Goal: Find contact information: Find contact information

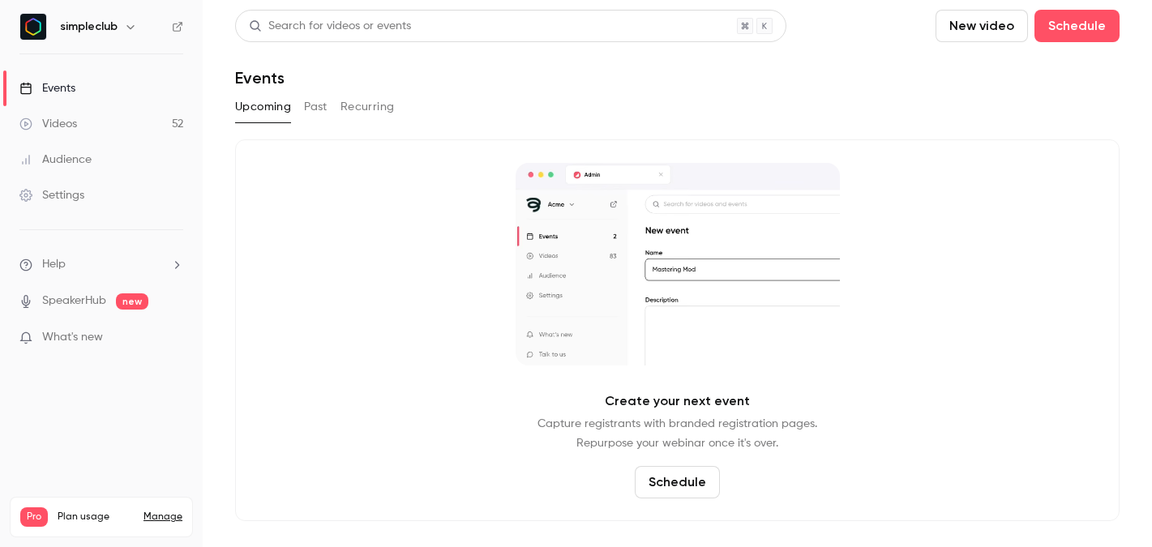
click at [133, 120] on link "Videos 52" at bounding box center [101, 124] width 203 height 36
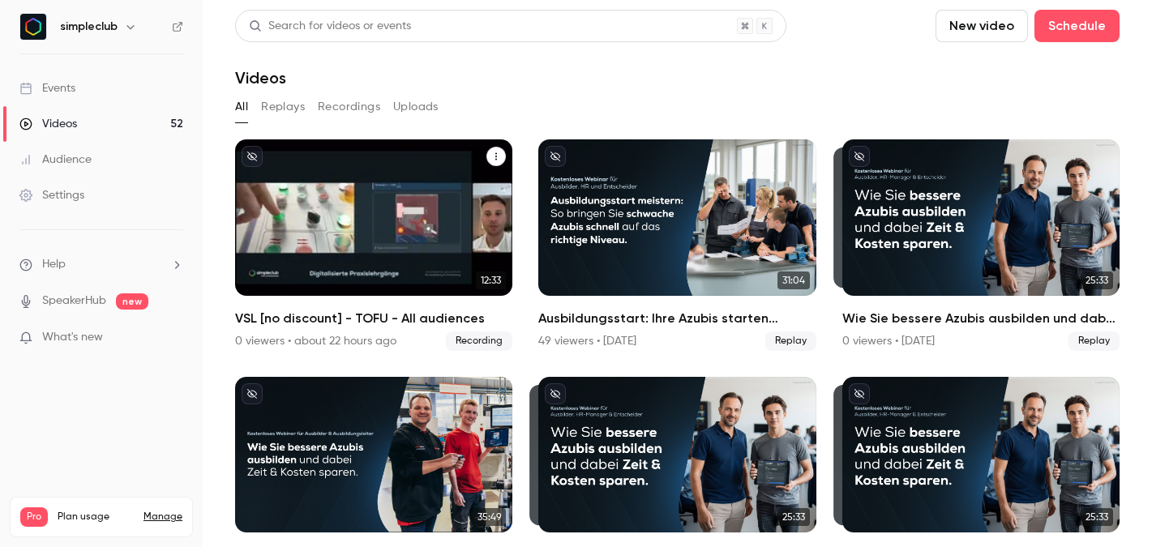
click at [499, 157] on icon "VSL [no discount] - TOFU - All audiences" at bounding box center [496, 157] width 10 height 10
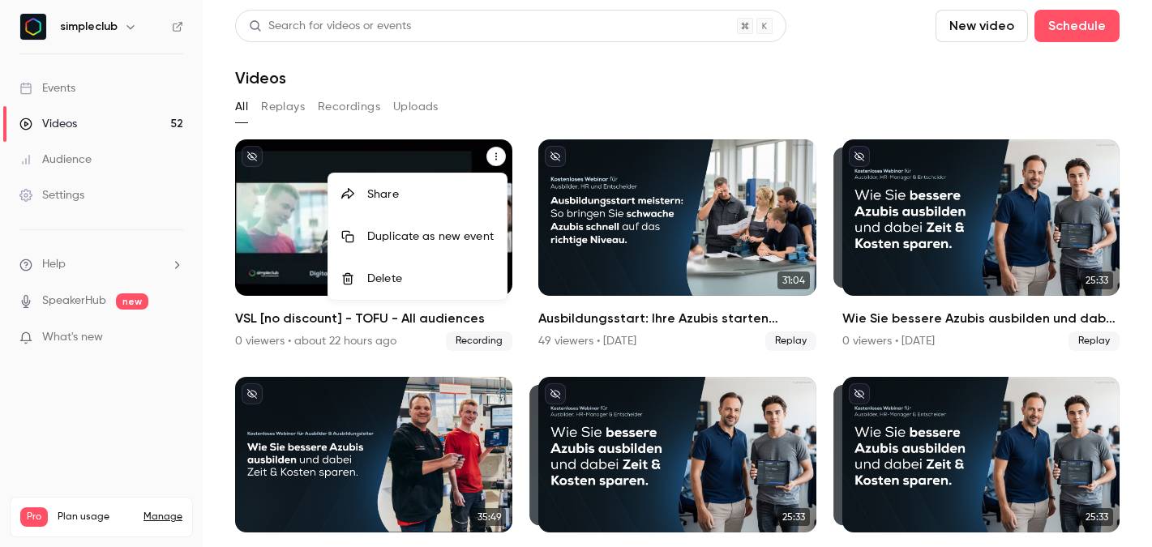
click at [392, 151] on div at bounding box center [576, 273] width 1152 height 547
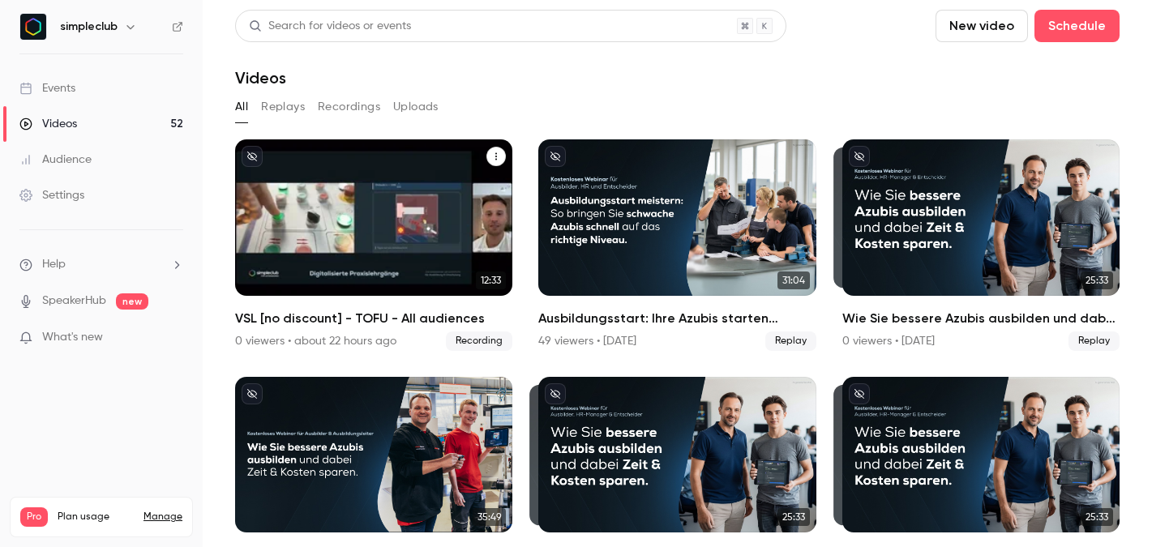
click at [323, 203] on div "simpleclub [DATE] VSL [no discount] - TOFU - All audiences" at bounding box center [373, 217] width 277 height 156
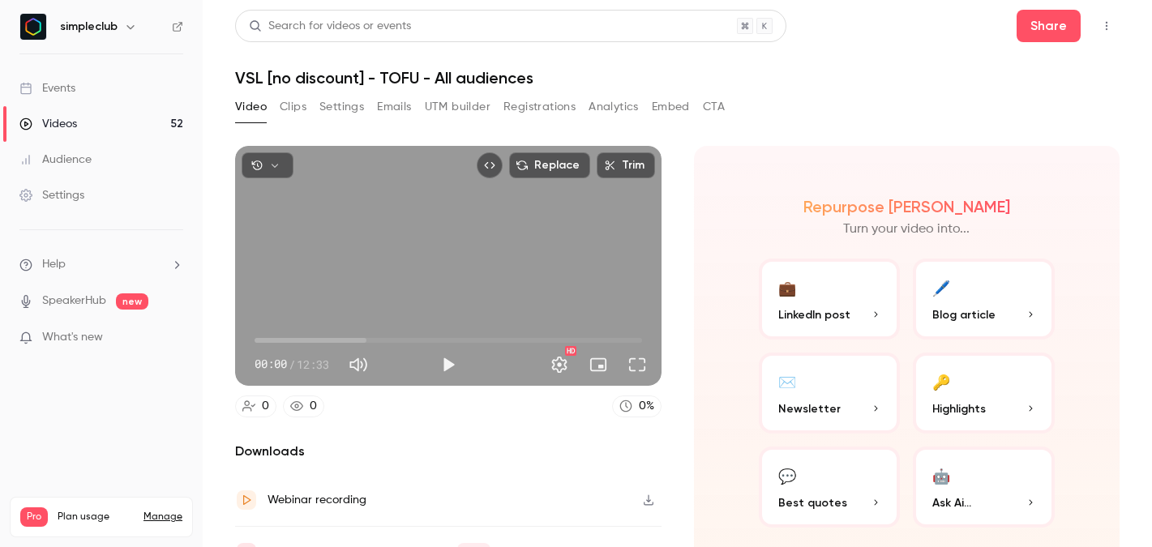
scroll to position [31, 0]
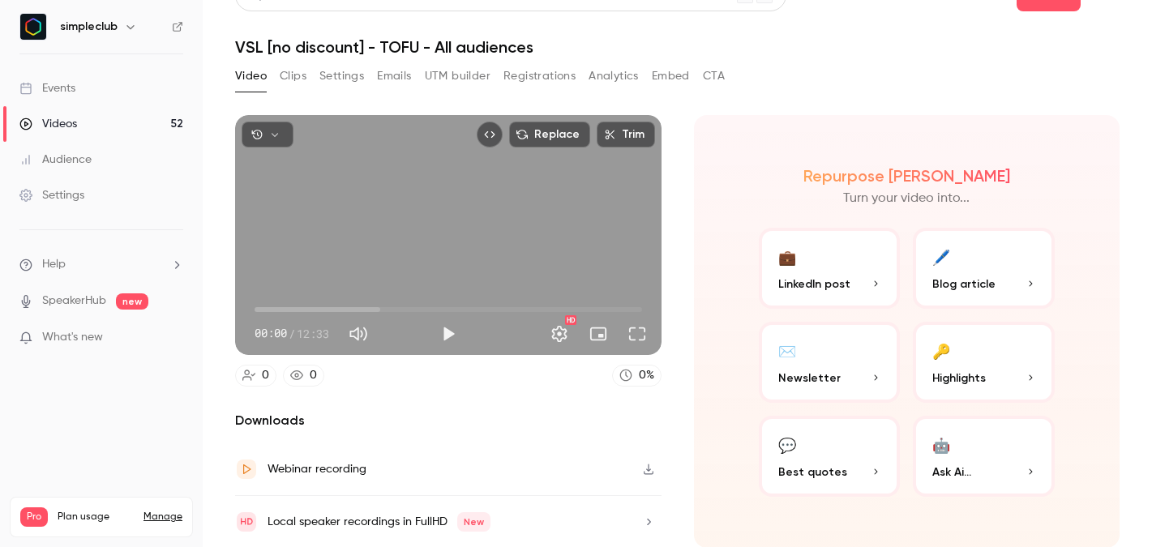
click at [652, 466] on icon "button" at bounding box center [648, 469] width 13 height 11
click at [57, 120] on div "Videos" at bounding box center [48, 124] width 58 height 16
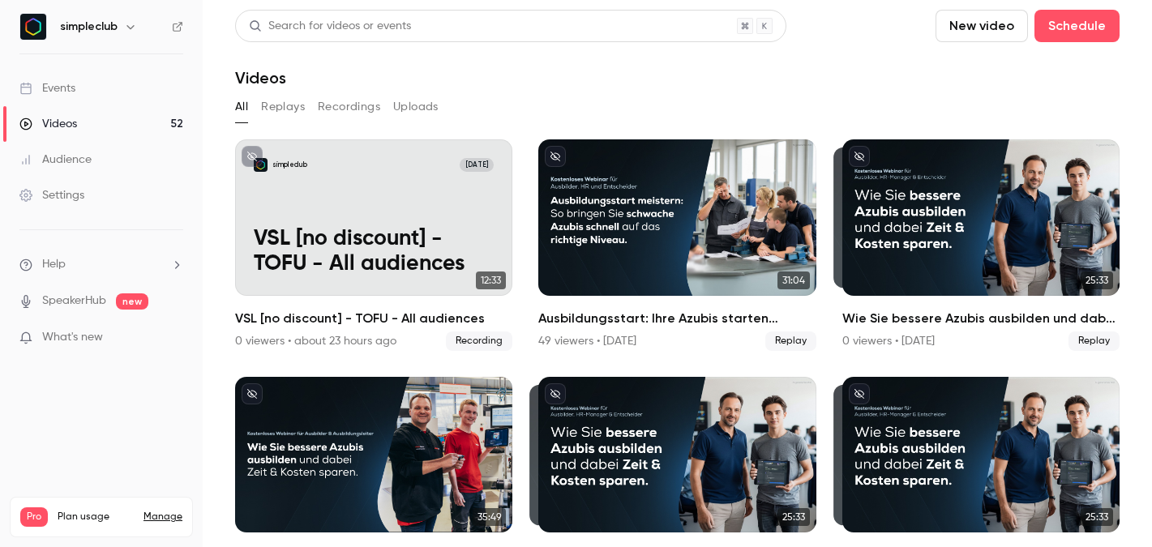
click at [106, 96] on link "Events" at bounding box center [101, 89] width 203 height 36
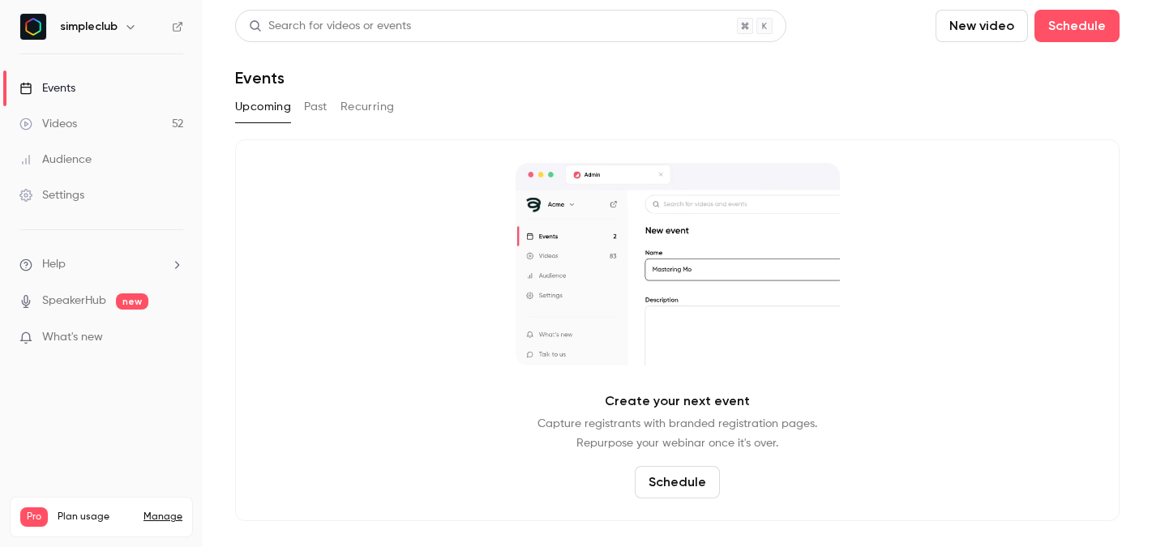
click at [319, 105] on button "Past" at bounding box center [316, 107] width 24 height 26
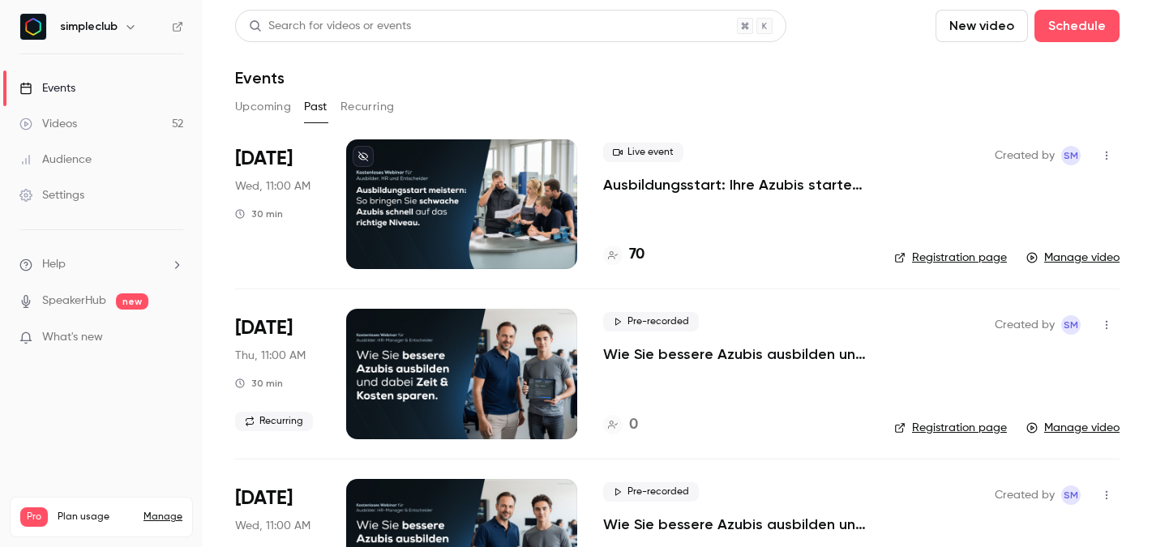
click at [632, 195] on div "Live event Ausbildungsstart: Ihre Azubis starten schwächer als gedacht? ([DATE]…" at bounding box center [735, 204] width 265 height 130
click at [636, 187] on p "Ausbildungsstart: Ihre Azubis starten schwächer als gedacht? ([DATE])" at bounding box center [735, 184] width 265 height 19
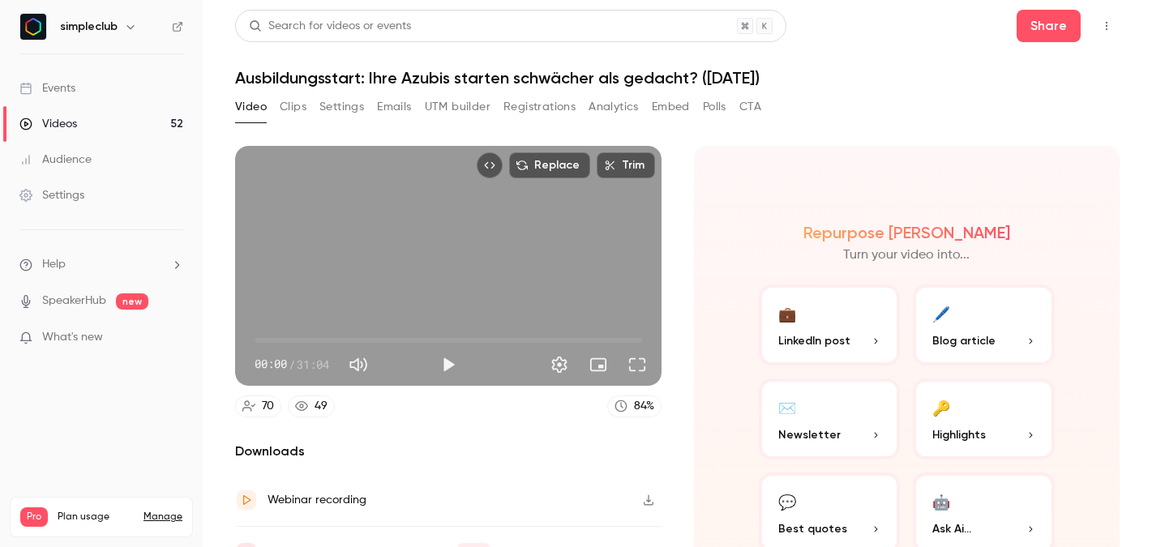
click at [752, 103] on button "CTA" at bounding box center [750, 107] width 22 height 26
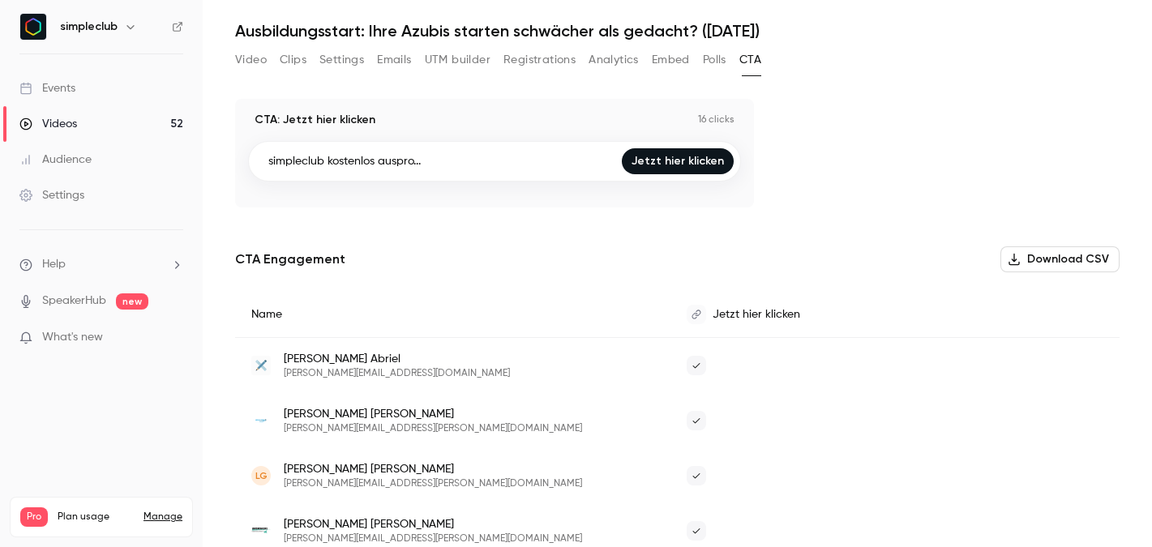
scroll to position [49, 0]
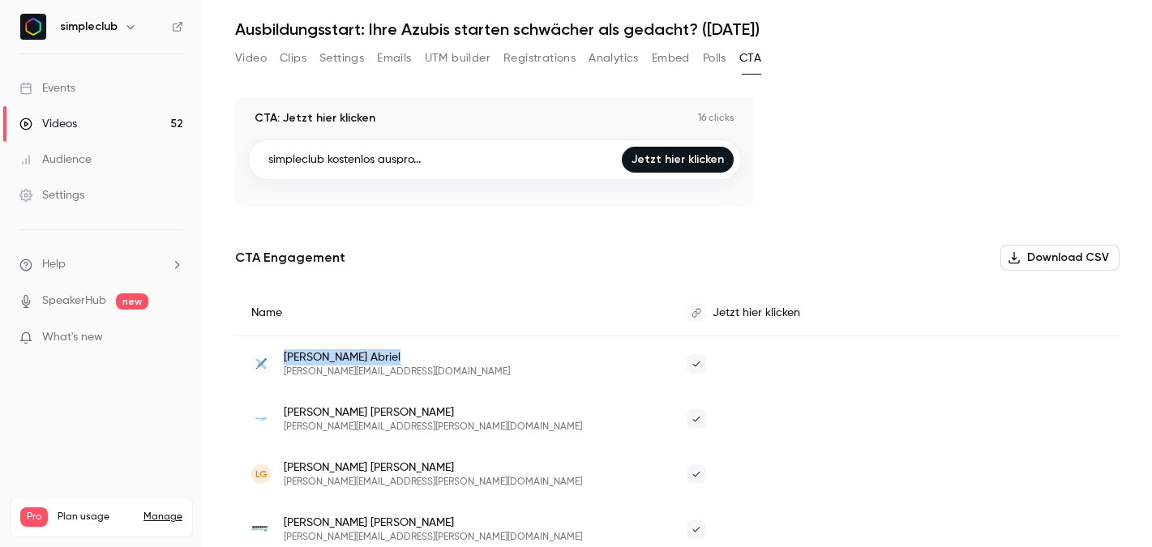
drag, startPoint x: 381, startPoint y: 359, endPoint x: 284, endPoint y: 354, distance: 96.6
click at [284, 354] on div "[PERSON_NAME] [PERSON_NAME][EMAIL_ADDRESS][DOMAIN_NAME]" at bounding box center [452, 363] width 403 height 29
copy span "[PERSON_NAME]"
drag, startPoint x: 366, startPoint y: 413, endPoint x: 284, endPoint y: 407, distance: 81.2
click at [284, 407] on span "[PERSON_NAME]" at bounding box center [433, 412] width 298 height 16
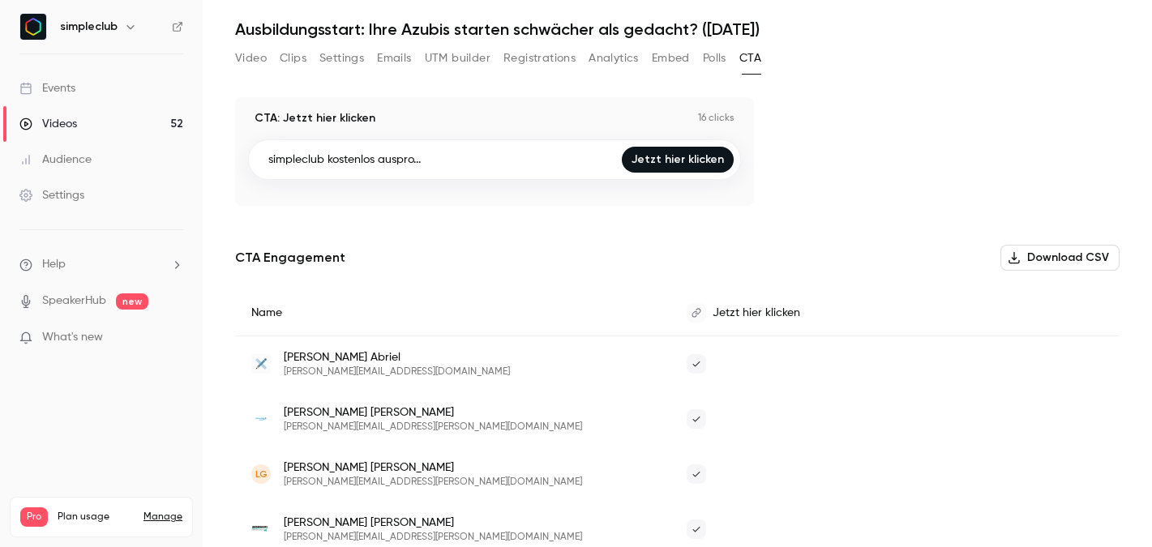
click at [301, 428] on span "[PERSON_NAME][EMAIL_ADDRESS][PERSON_NAME][DOMAIN_NAME]" at bounding box center [433, 427] width 298 height 13
copy div "[PERSON_NAME][EMAIL_ADDRESS][PERSON_NAME][DOMAIN_NAME]"
drag, startPoint x: 382, startPoint y: 468, endPoint x: 287, endPoint y: 451, distance: 96.3
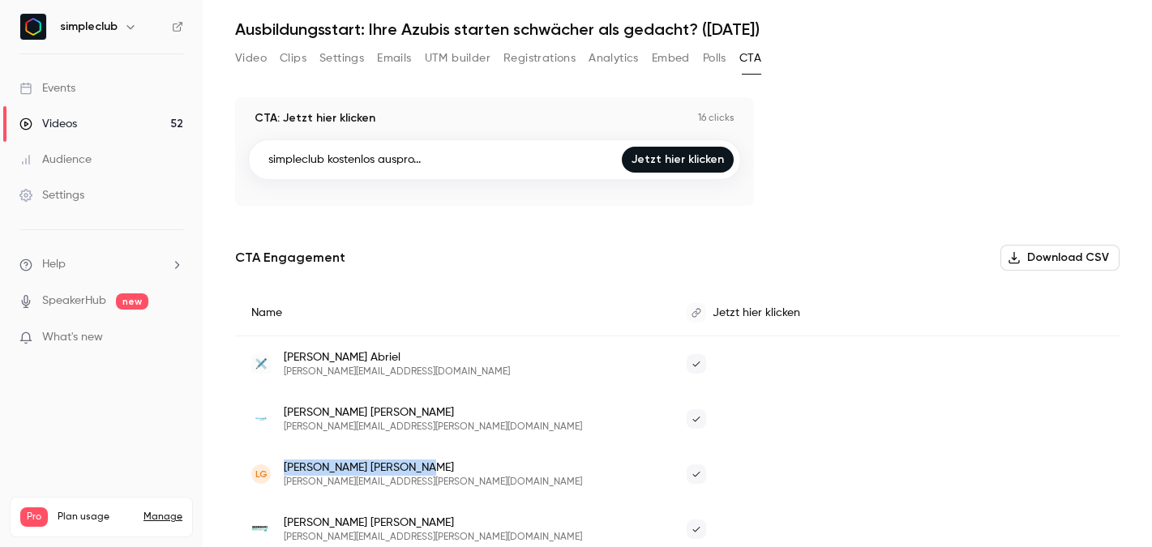
click at [287, 451] on div "LG [PERSON_NAME] [PERSON_NAME][EMAIL_ADDRESS][PERSON_NAME][DOMAIN_NAME]" at bounding box center [452, 474] width 435 height 55
copy span "[PERSON_NAME]"
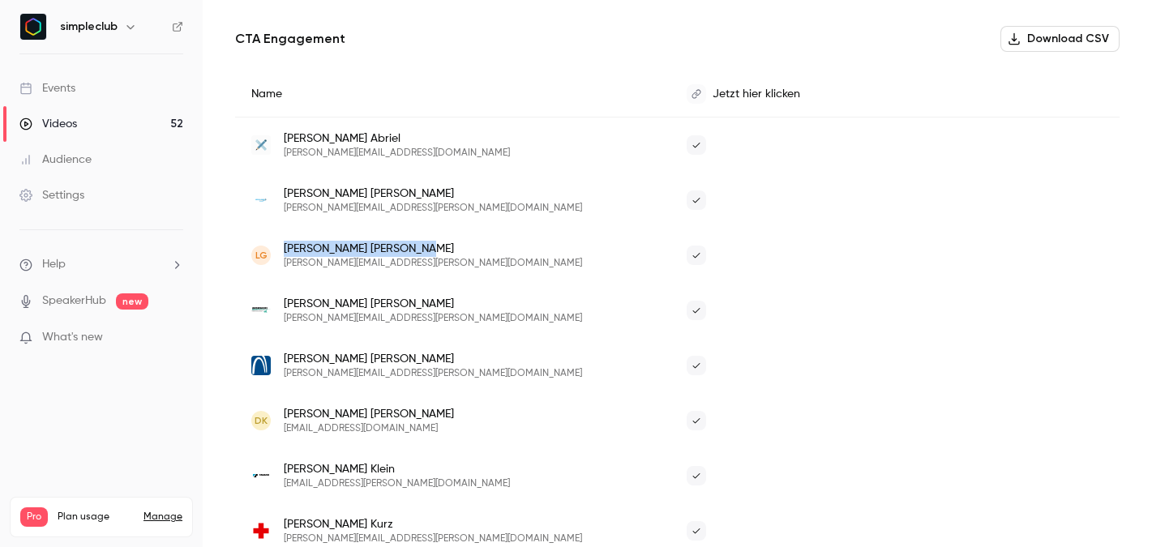
scroll to position [270, 0]
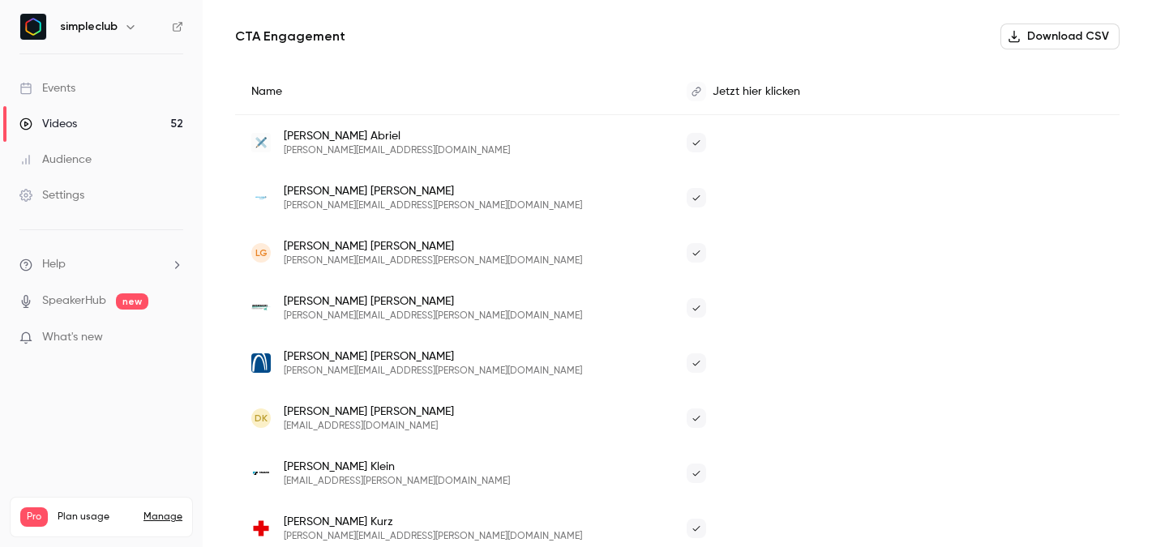
click at [369, 322] on span "[PERSON_NAME][EMAIL_ADDRESS][PERSON_NAME][DOMAIN_NAME]" at bounding box center [433, 316] width 298 height 13
copy div "[PERSON_NAME][EMAIL_ADDRESS][PERSON_NAME][DOMAIN_NAME]"
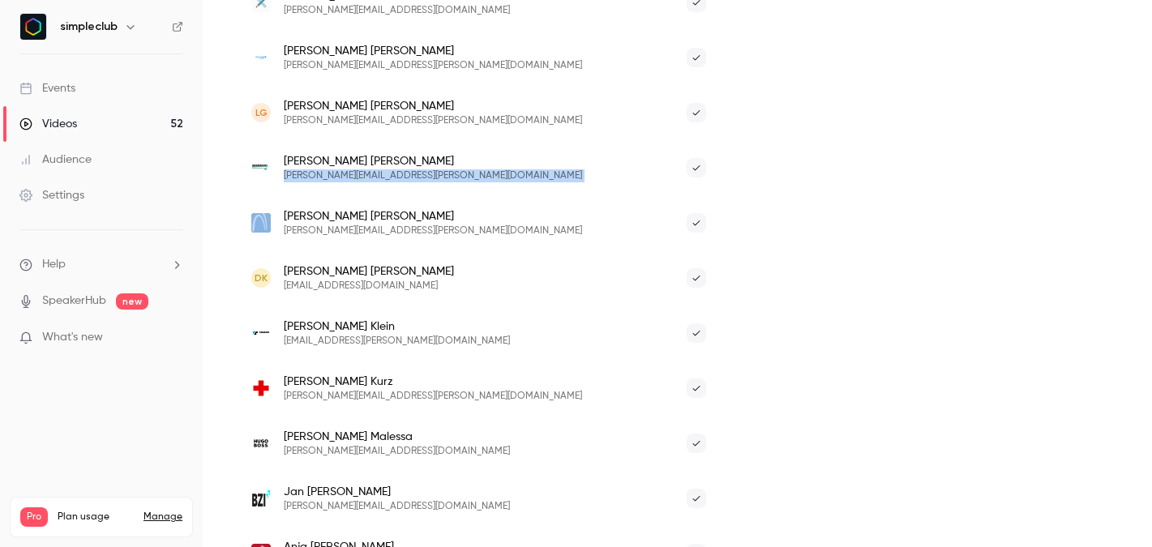
scroll to position [415, 0]
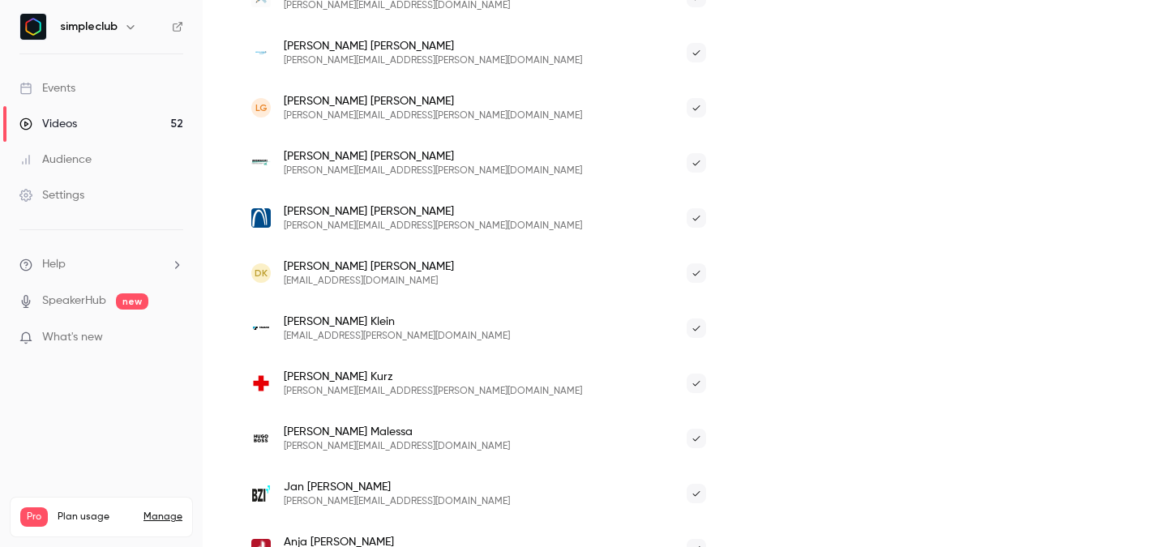
click at [325, 231] on span "[PERSON_NAME][EMAIL_ADDRESS][PERSON_NAME][DOMAIN_NAME]" at bounding box center [433, 226] width 298 height 13
click at [325, 229] on span "[PERSON_NAME][EMAIL_ADDRESS][PERSON_NAME][DOMAIN_NAME]" at bounding box center [433, 226] width 298 height 13
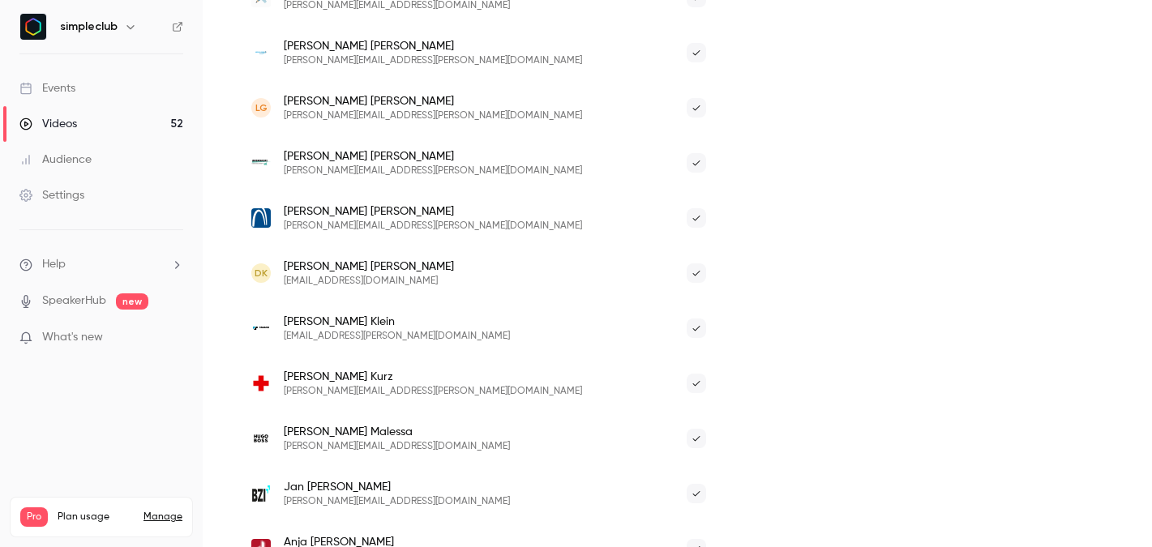
click at [312, 285] on span "[EMAIL_ADDRESS][DOMAIN_NAME]" at bounding box center [369, 281] width 170 height 13
copy div "[EMAIL_ADDRESS][DOMAIN_NAME]"
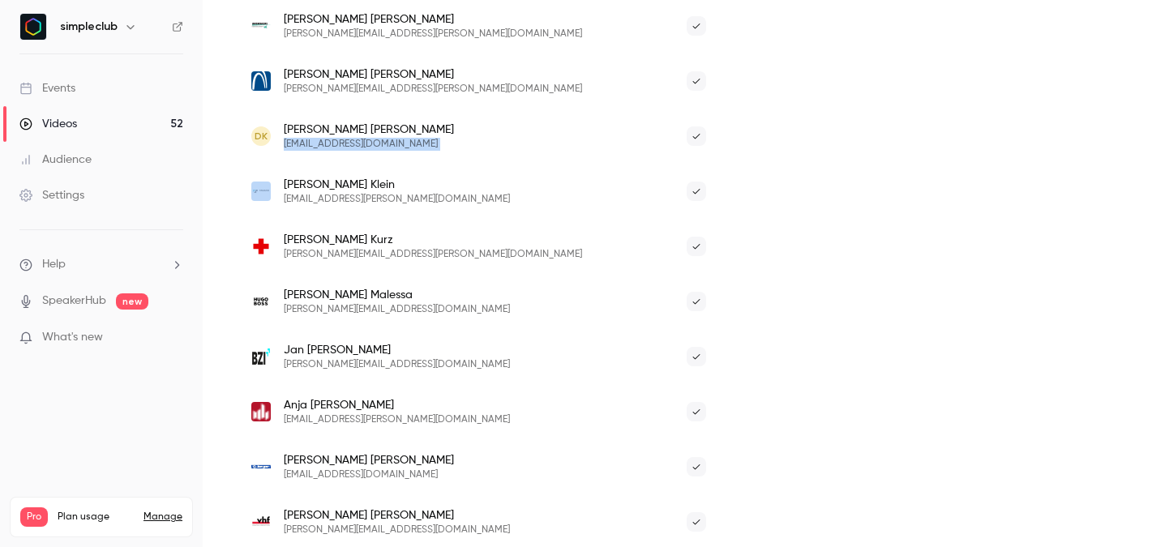
scroll to position [561, 0]
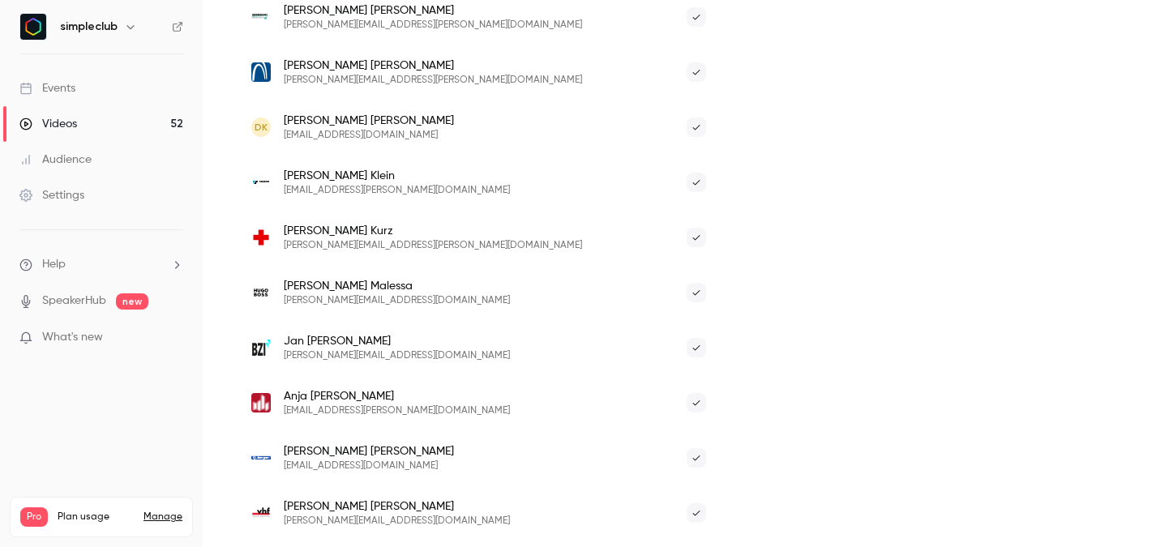
click at [316, 188] on span "[EMAIL_ADDRESS][PERSON_NAME][DOMAIN_NAME]" at bounding box center [397, 190] width 226 height 13
copy div "[EMAIL_ADDRESS][PERSON_NAME][DOMAIN_NAME]"
click at [319, 241] on span "[PERSON_NAME][EMAIL_ADDRESS][PERSON_NAME][DOMAIN_NAME]" at bounding box center [433, 245] width 298 height 13
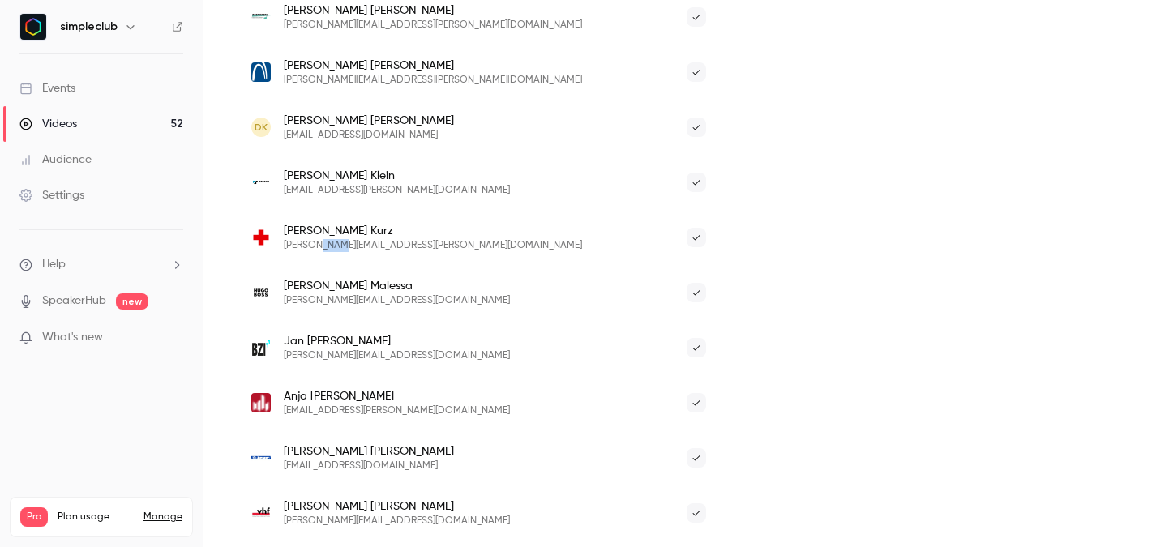
click at [319, 241] on span "[PERSON_NAME][EMAIL_ADDRESS][PERSON_NAME][DOMAIN_NAME]" at bounding box center [433, 245] width 298 height 13
copy div "[PERSON_NAME][EMAIL_ADDRESS][PERSON_NAME][DOMAIN_NAME]"
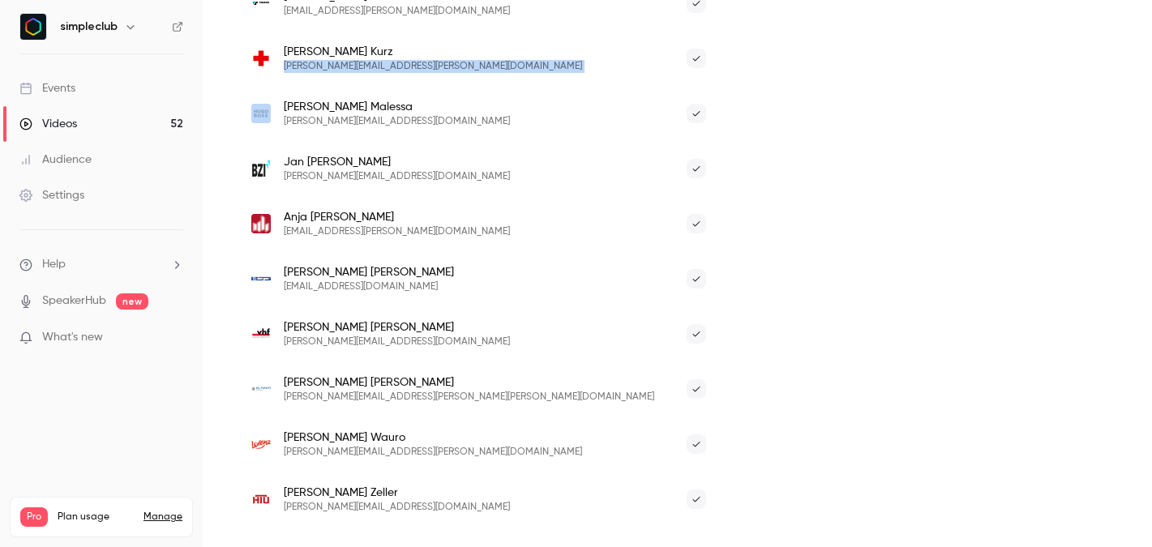
scroll to position [742, 0]
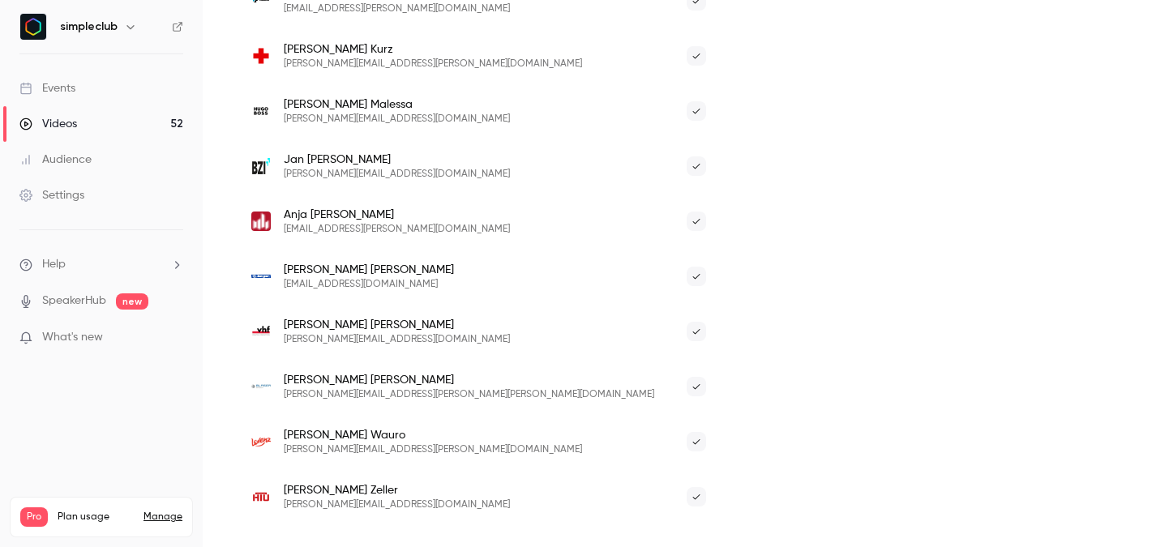
click at [317, 118] on span "[PERSON_NAME][EMAIL_ADDRESS][DOMAIN_NAME]" at bounding box center [397, 119] width 226 height 13
copy div "[PERSON_NAME][EMAIL_ADDRESS][DOMAIN_NAME]"
click at [325, 172] on span "[PERSON_NAME][EMAIL_ADDRESS][DOMAIN_NAME]" at bounding box center [397, 174] width 226 height 13
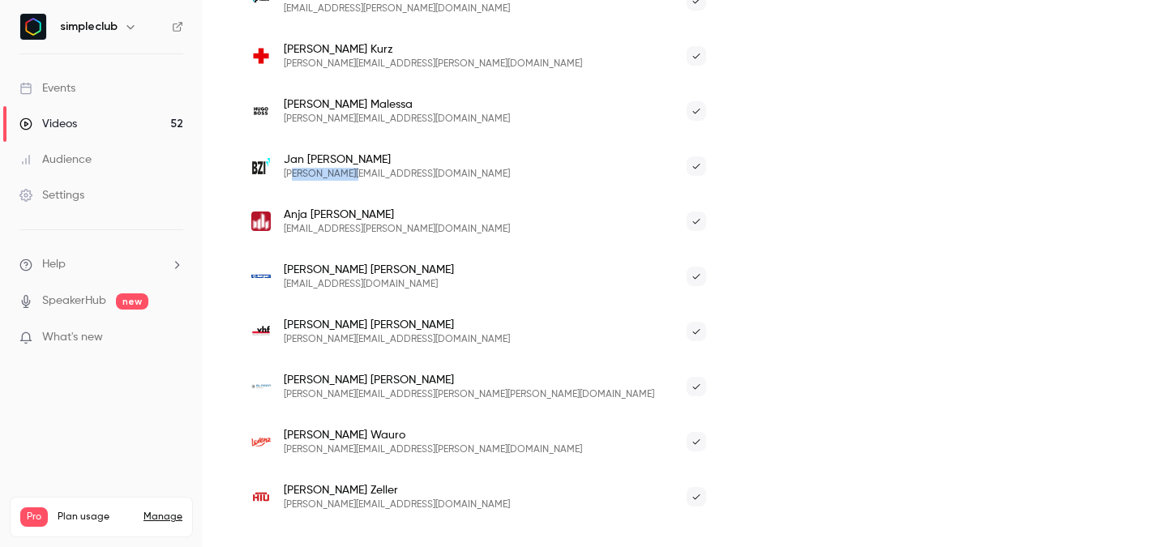
click at [325, 172] on span "[PERSON_NAME][EMAIL_ADDRESS][DOMAIN_NAME]" at bounding box center [397, 174] width 226 height 13
copy div "[PERSON_NAME][EMAIL_ADDRESS][DOMAIN_NAME]"
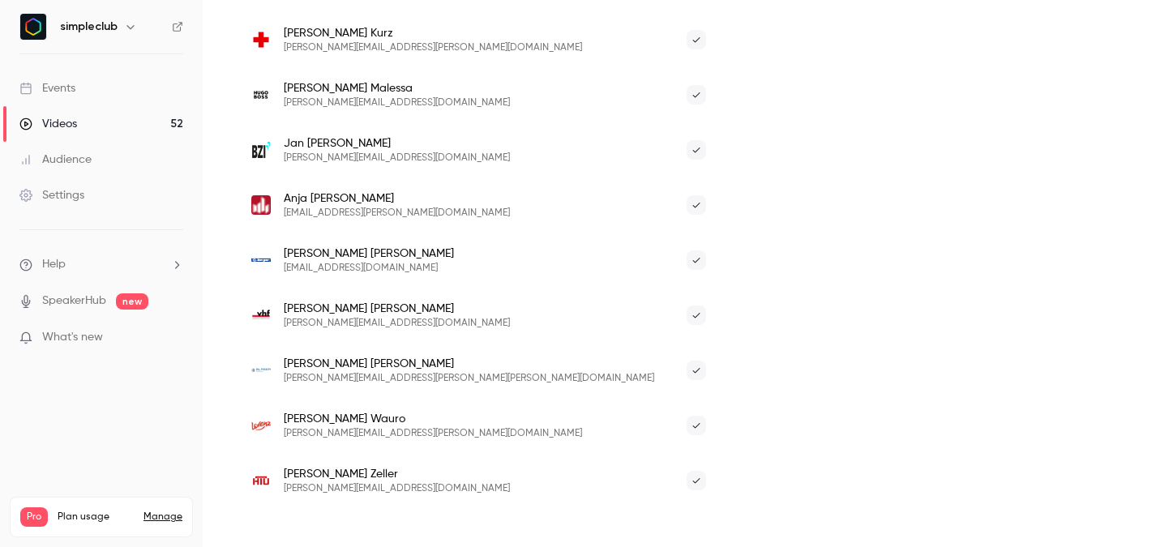
click at [318, 212] on span "[EMAIL_ADDRESS][PERSON_NAME][DOMAIN_NAME]" at bounding box center [397, 213] width 226 height 13
click at [301, 267] on span "[EMAIL_ADDRESS][DOMAIN_NAME]" at bounding box center [369, 268] width 170 height 13
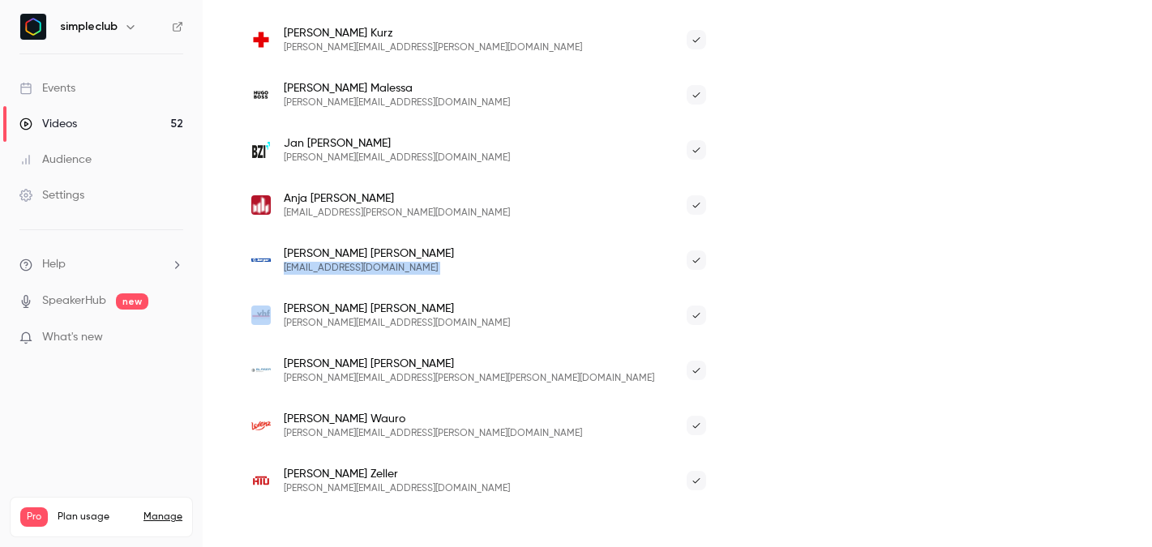
click at [301, 267] on span "[EMAIL_ADDRESS][DOMAIN_NAME]" at bounding box center [369, 268] width 170 height 13
click at [318, 326] on span "[PERSON_NAME][EMAIL_ADDRESS][DOMAIN_NAME]" at bounding box center [397, 323] width 226 height 13
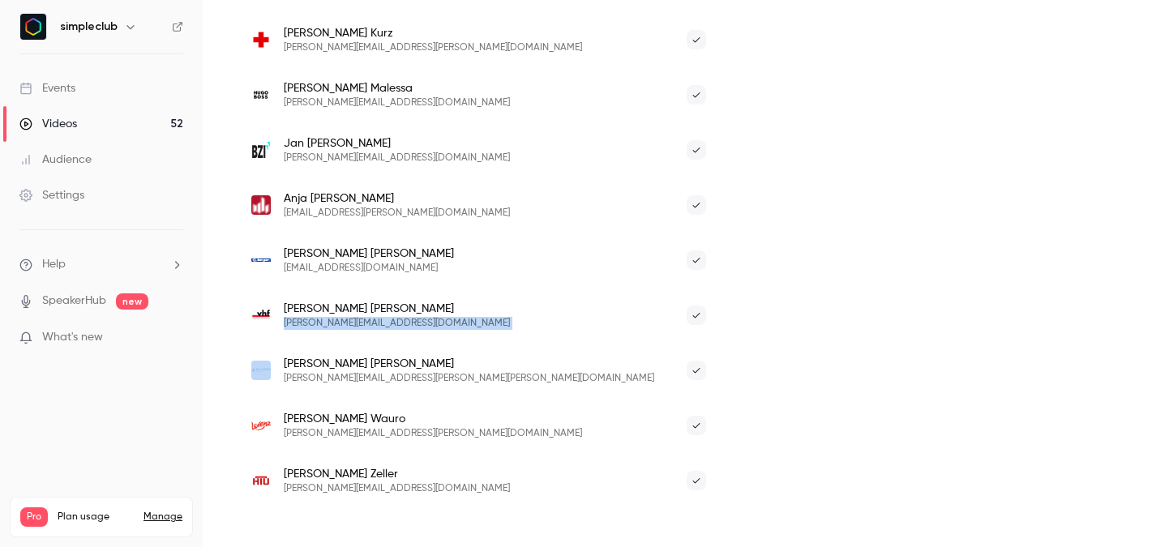
click at [318, 326] on span "[PERSON_NAME][EMAIL_ADDRESS][DOMAIN_NAME]" at bounding box center [397, 323] width 226 height 13
click at [344, 382] on span "[PERSON_NAME][EMAIL_ADDRESS][PERSON_NAME][PERSON_NAME][DOMAIN_NAME]" at bounding box center [469, 378] width 370 height 13
click at [344, 376] on span "[PERSON_NAME][EMAIL_ADDRESS][PERSON_NAME][PERSON_NAME][DOMAIN_NAME]" at bounding box center [469, 378] width 370 height 13
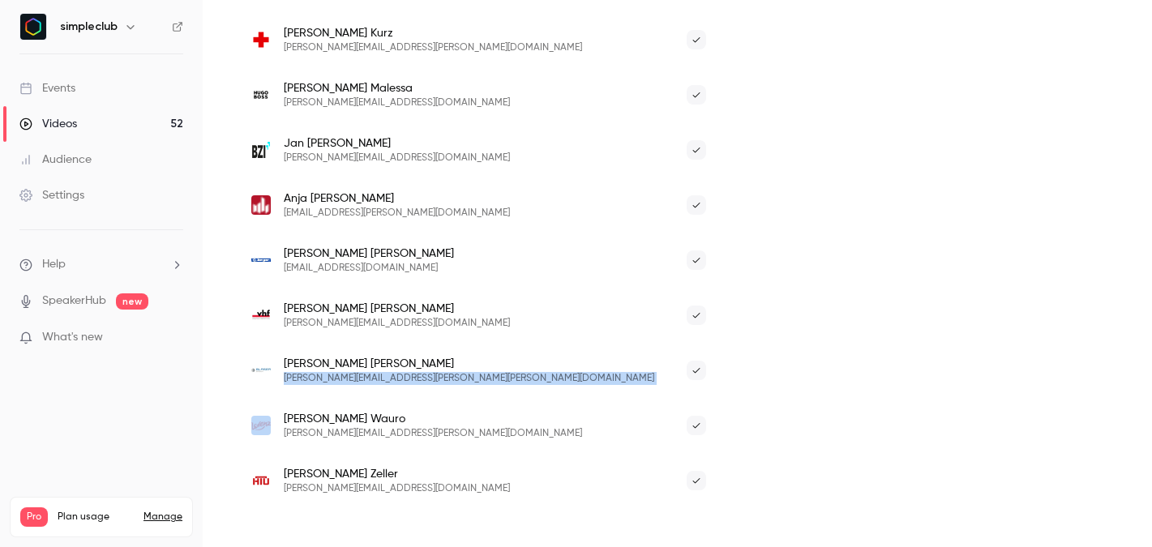
click at [344, 376] on span "[PERSON_NAME][EMAIL_ADDRESS][PERSON_NAME][PERSON_NAME][DOMAIN_NAME]" at bounding box center [469, 378] width 370 height 13
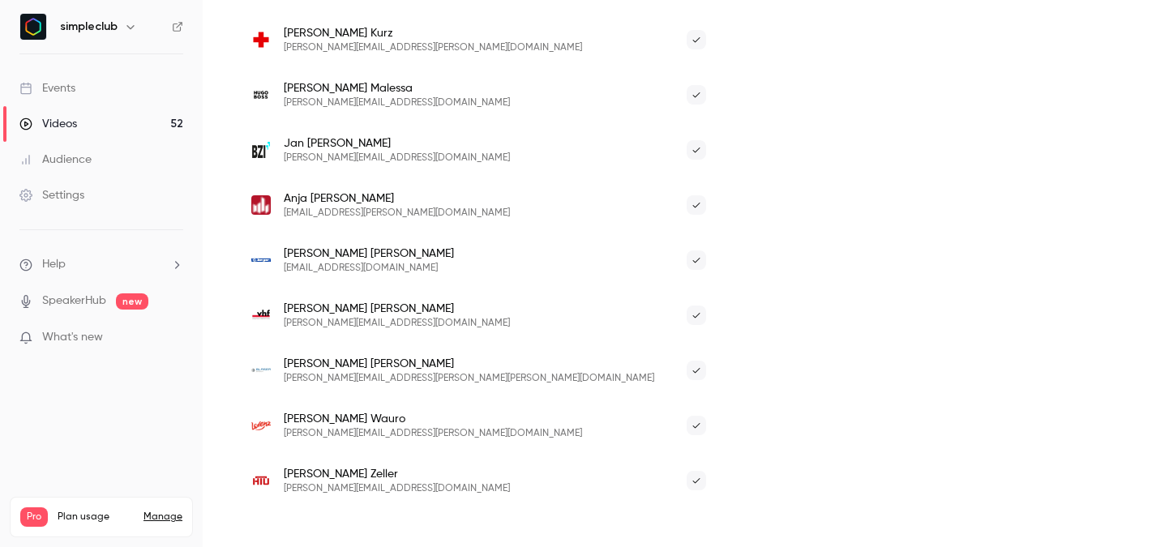
click at [319, 427] on span "[PERSON_NAME][EMAIL_ADDRESS][PERSON_NAME][DOMAIN_NAME]" at bounding box center [433, 433] width 298 height 13
click at [319, 433] on span "[PERSON_NAME][EMAIL_ADDRESS][PERSON_NAME][DOMAIN_NAME]" at bounding box center [433, 433] width 298 height 13
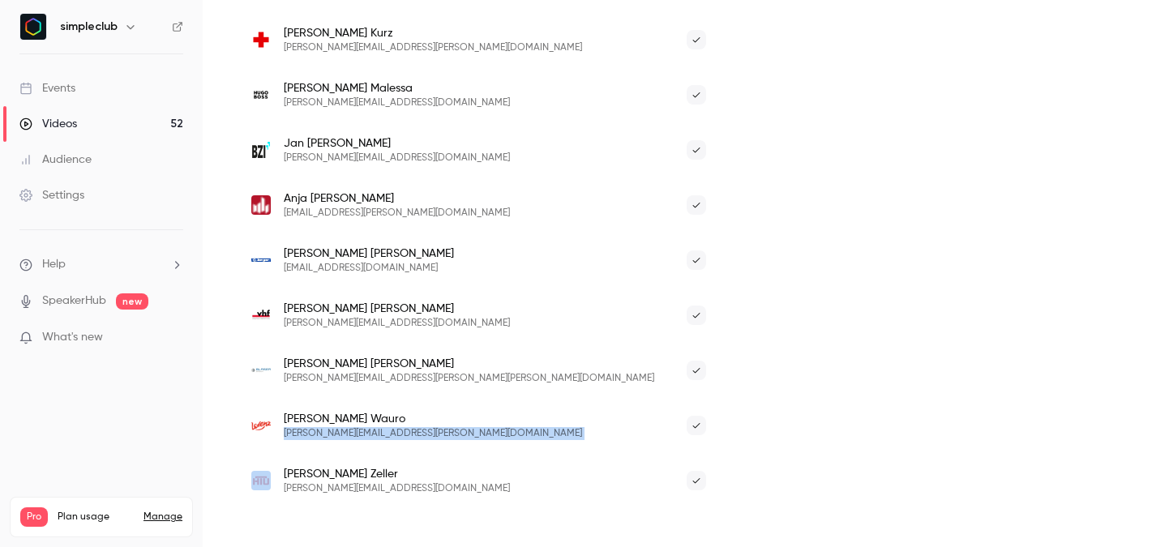
click at [319, 433] on span "[PERSON_NAME][EMAIL_ADDRESS][PERSON_NAME][DOMAIN_NAME]" at bounding box center [433, 433] width 298 height 13
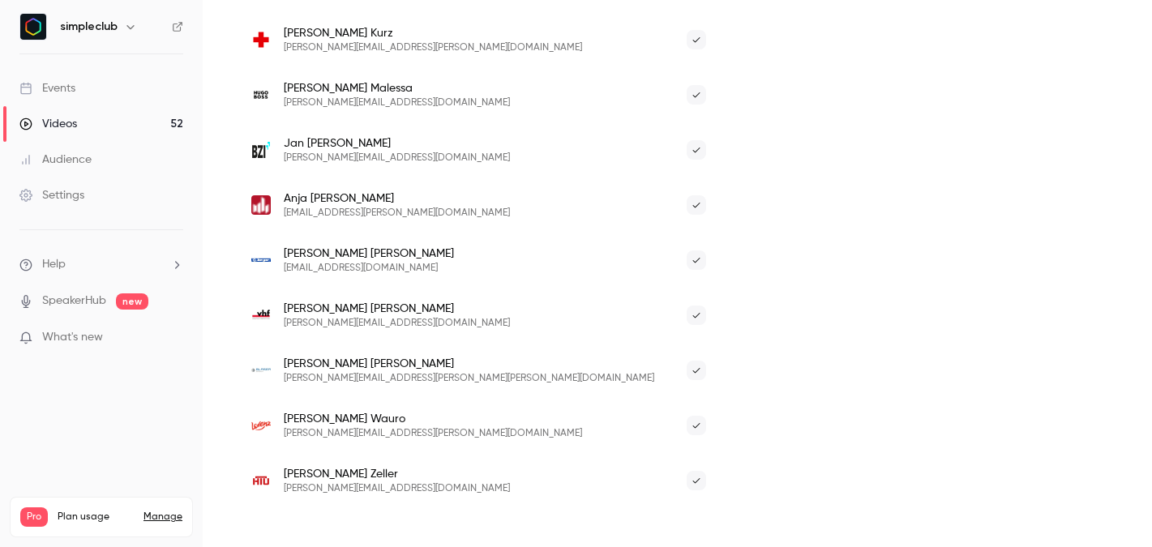
click at [335, 484] on span "[PERSON_NAME][EMAIL_ADDRESS][DOMAIN_NAME]" at bounding box center [397, 488] width 226 height 13
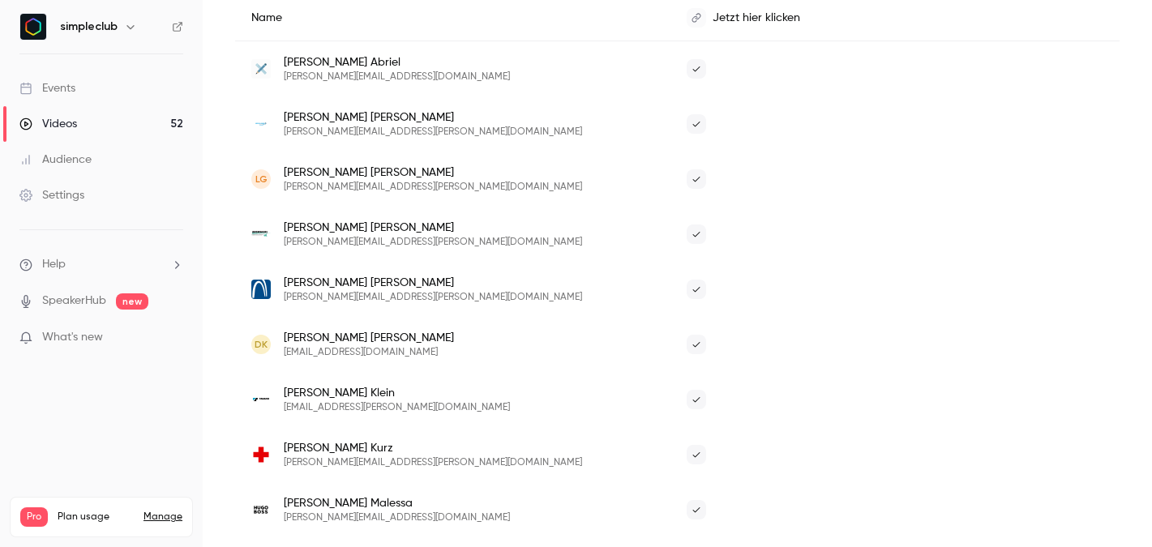
scroll to position [319, 0]
